Goal: Find specific page/section: Find specific page/section

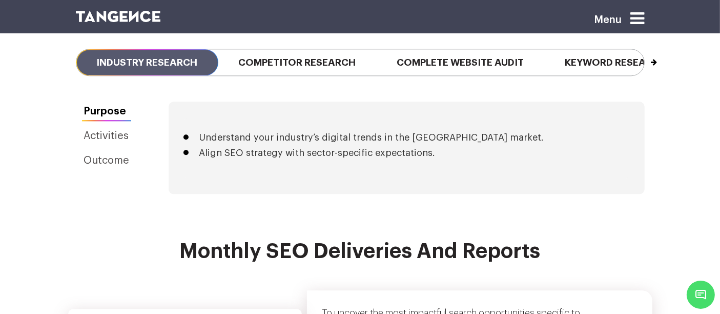
scroll to position [2468, 0]
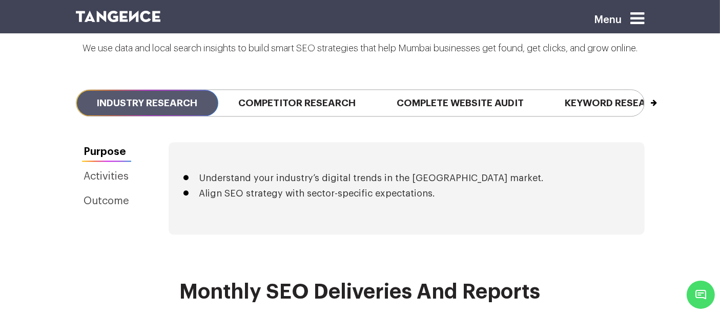
click at [641, 18] on icon at bounding box center [638, 18] width 14 height 16
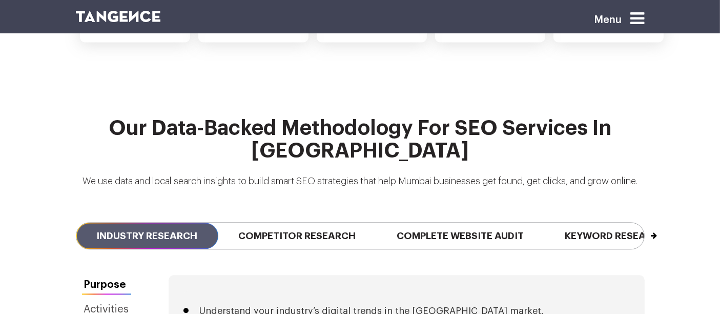
scroll to position [2335, 0]
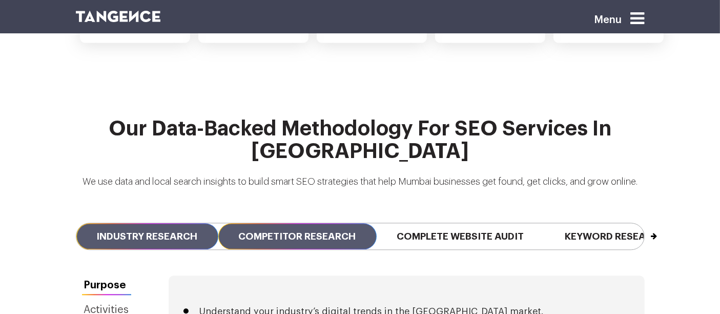
click at [345, 223] on span "Competitor Research" at bounding box center [297, 236] width 158 height 26
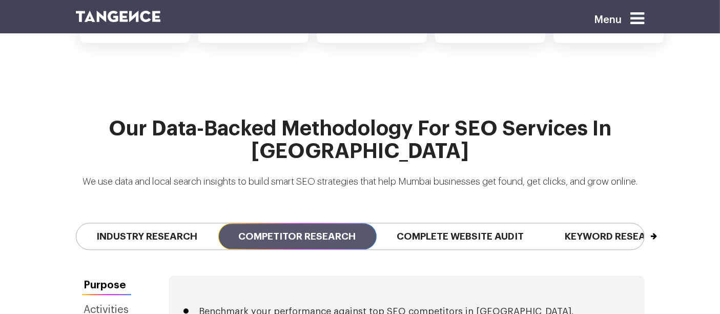
click at [639, 15] on icon at bounding box center [638, 18] width 14 height 16
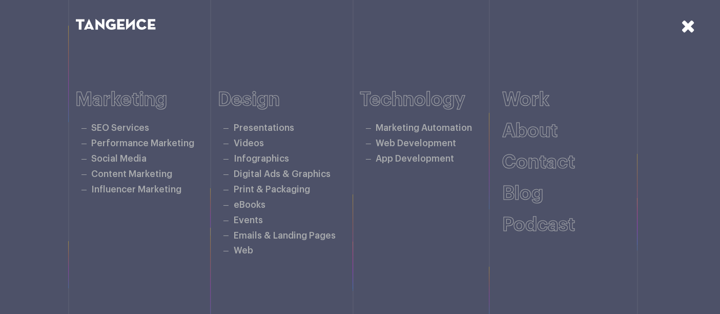
click at [685, 26] on icon at bounding box center [688, 26] width 14 height 18
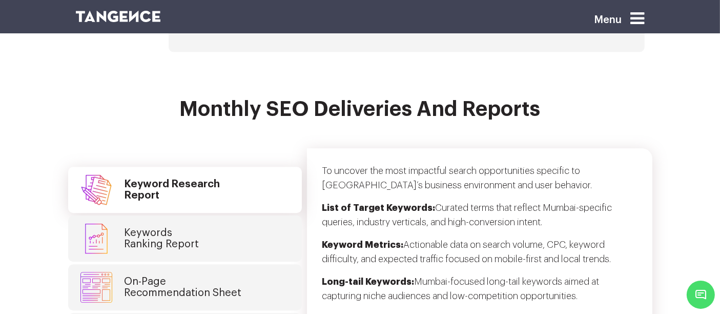
scroll to position [2679, 0]
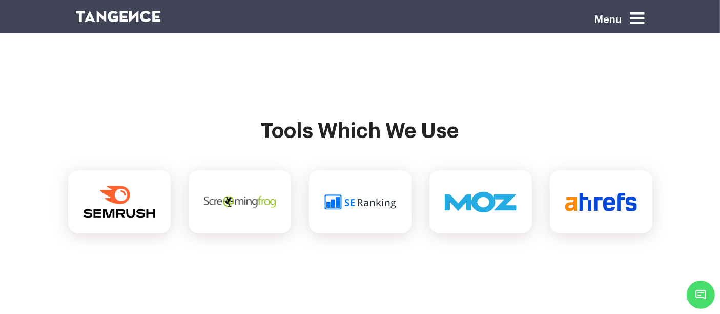
scroll to position [4277, 0]
